Goal: Navigation & Orientation: Find specific page/section

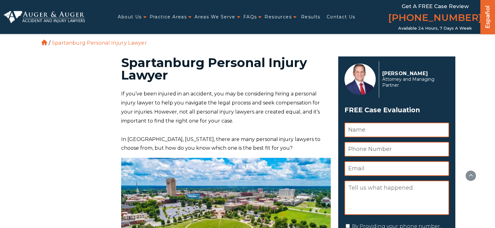
scroll to position [3520, 0]
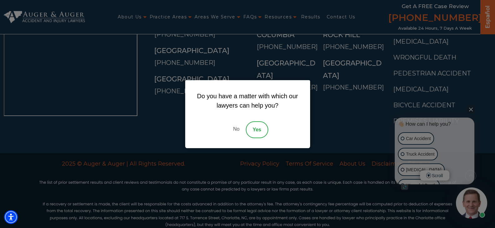
click at [232, 127] on link "No" at bounding box center [236, 130] width 19 height 17
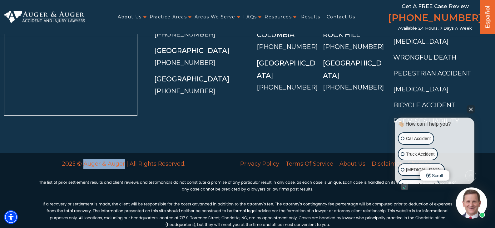
drag, startPoint x: 124, startPoint y: 155, endPoint x: 84, endPoint y: 155, distance: 40.3
click at [84, 159] on p "2025 © Auger & Auger | All Rights Reserved." at bounding box center [124, 164] width 170 height 10
copy p "Auger & Auger"
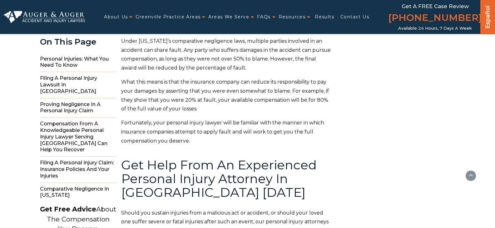
scroll to position [4904, 0]
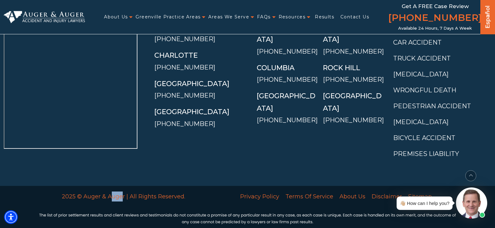
drag, startPoint x: 123, startPoint y: 155, endPoint x: 111, endPoint y: 155, distance: 12.2
click at [111, 192] on p "2025 © Auger & Auger | All Rights Reserved." at bounding box center [124, 197] width 170 height 10
click at [116, 192] on p "2025 © Auger & Auger | All Rights Reserved." at bounding box center [124, 197] width 170 height 10
drag, startPoint x: 126, startPoint y: 155, endPoint x: 110, endPoint y: 155, distance: 15.9
click at [110, 192] on p "2025 © Auger & Auger | All Rights Reserved." at bounding box center [124, 197] width 170 height 10
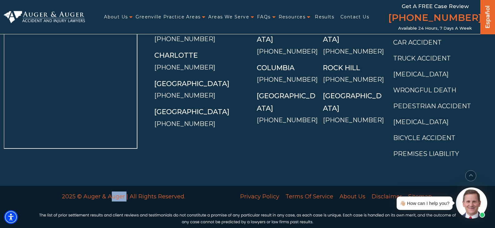
drag, startPoint x: 110, startPoint y: 155, endPoint x: 121, endPoint y: 156, distance: 10.7
click at [110, 192] on p "2025 © Auger & Auger | All Rights Reserved." at bounding box center [124, 197] width 170 height 10
click at [123, 192] on p "2025 © Auger & Auger | All Rights Reserved." at bounding box center [124, 197] width 170 height 10
drag, startPoint x: 124, startPoint y: 154, endPoint x: 84, endPoint y: 156, distance: 39.7
click at [84, 192] on p "2025 © Auger & Auger | All Rights Reserved." at bounding box center [124, 197] width 170 height 10
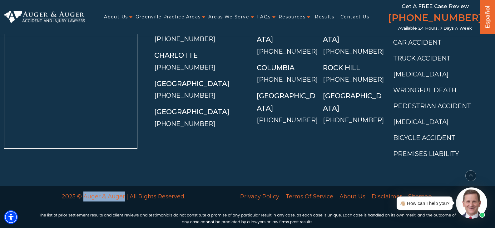
copy p "Auger & Auger"
